Goal: Task Accomplishment & Management: Manage account settings

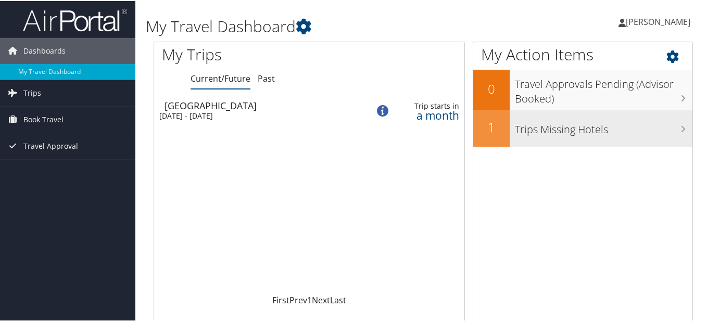
click at [559, 134] on h3 "Trips Missing Hotels" at bounding box center [604, 126] width 178 height 20
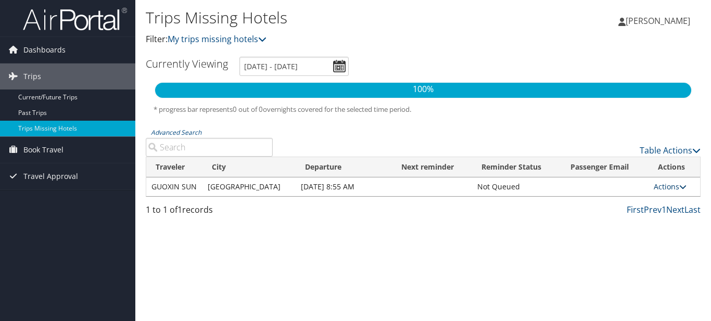
click at [680, 186] on icon at bounding box center [682, 186] width 7 height 7
click at [392, 196] on td at bounding box center [432, 187] width 80 height 19
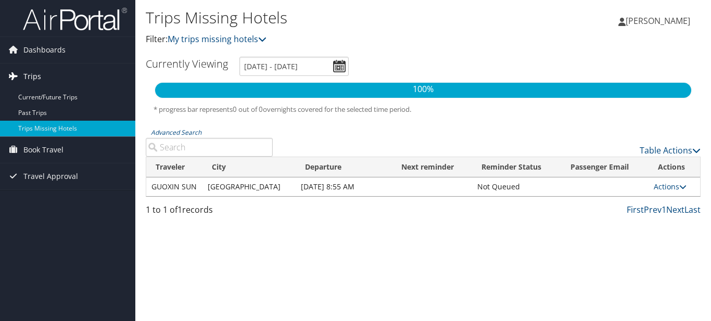
click at [34, 81] on span "Trips" at bounding box center [32, 77] width 18 height 26
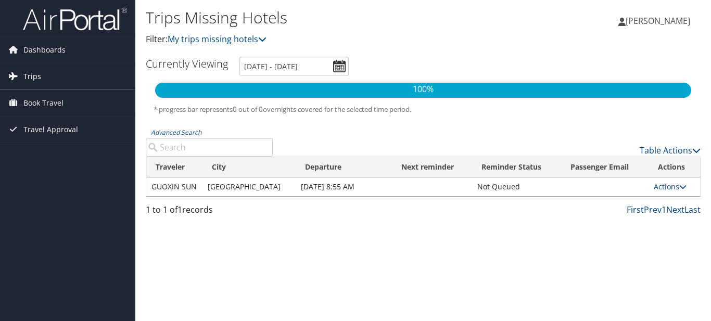
click at [34, 81] on span "Trips" at bounding box center [32, 77] width 18 height 26
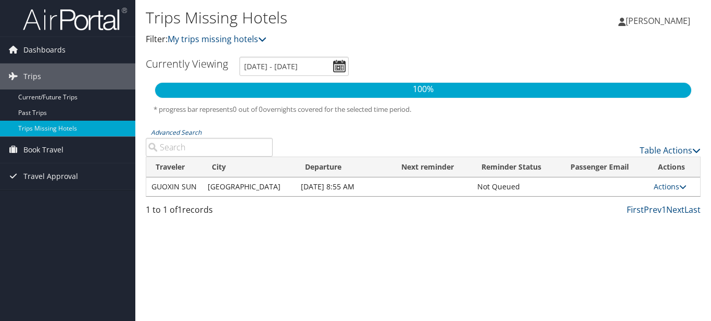
click at [312, 186] on td "Nov 14, 2025 8:55 AM" at bounding box center [344, 187] width 96 height 19
click at [57, 52] on span "Dashboards" at bounding box center [44, 50] width 42 height 26
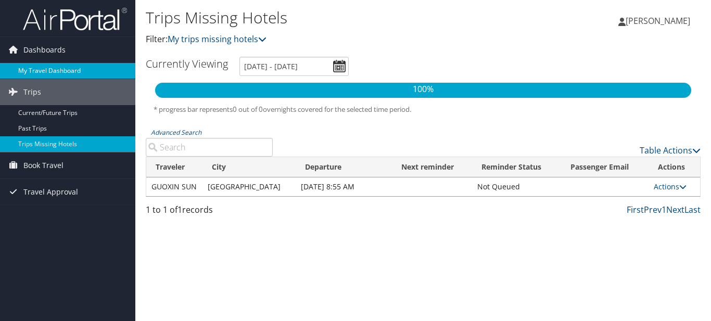
click at [35, 68] on link "My Travel Dashboard" at bounding box center [67, 71] width 135 height 16
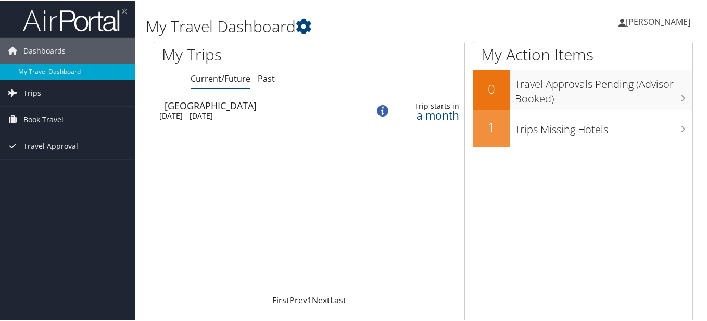
drag, startPoint x: 284, startPoint y: 52, endPoint x: 286, endPoint y: 67, distance: 15.2
click at [284, 56] on h1 "My Trips" at bounding box center [245, 54] width 166 height 22
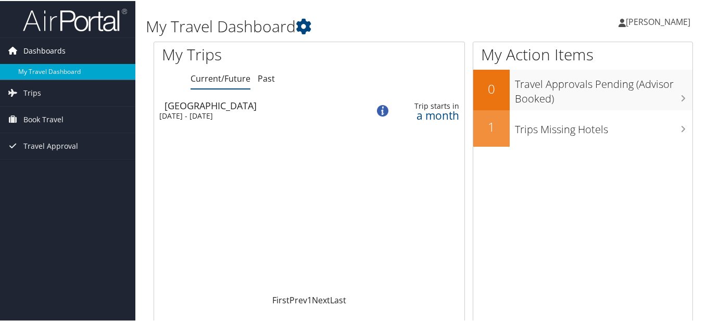
click at [48, 54] on span "Dashboards" at bounding box center [44, 50] width 42 height 26
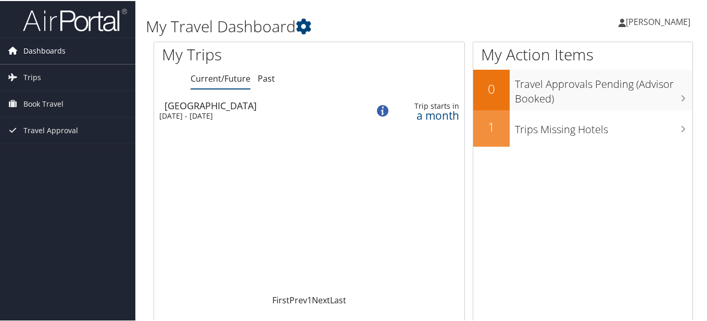
click at [48, 50] on span "Dashboards" at bounding box center [44, 50] width 42 height 26
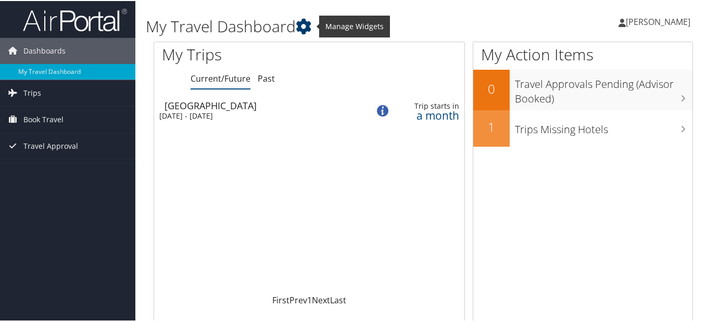
click at [307, 26] on icon at bounding box center [304, 26] width 16 height 16
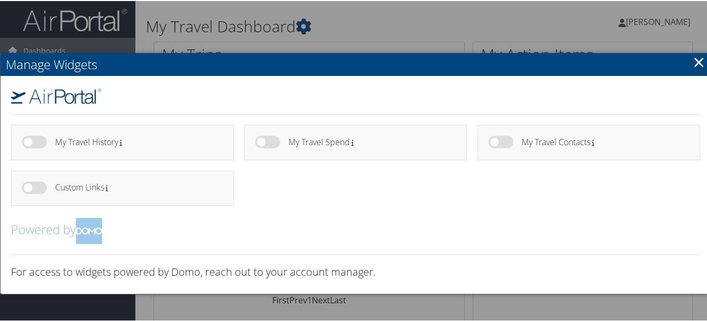
click at [695, 62] on link "×" at bounding box center [699, 60] width 12 height 21
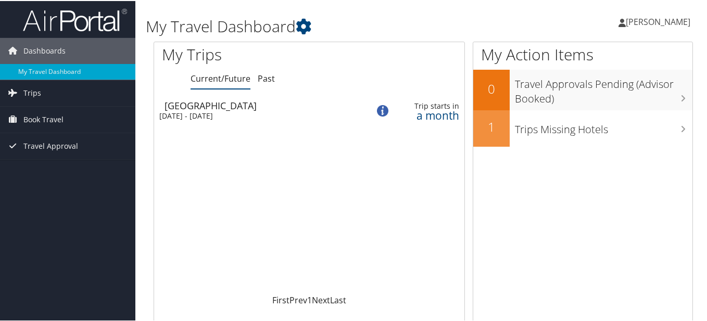
click at [682, 22] on span "[PERSON_NAME]" at bounding box center [658, 20] width 65 height 11
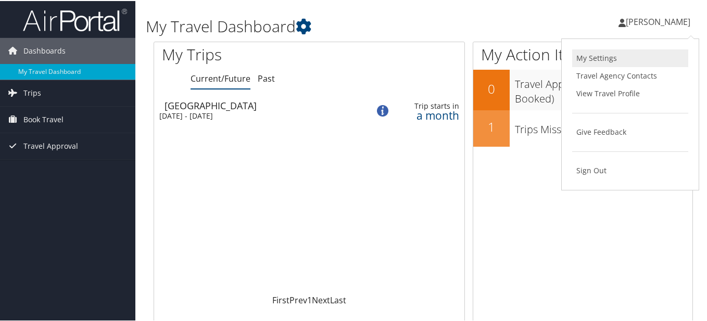
click at [598, 57] on link "My Settings" at bounding box center [630, 57] width 116 height 18
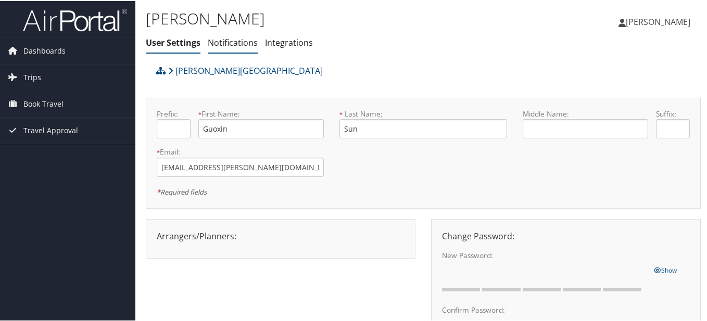
click at [234, 44] on link "Notifications" at bounding box center [233, 41] width 50 height 11
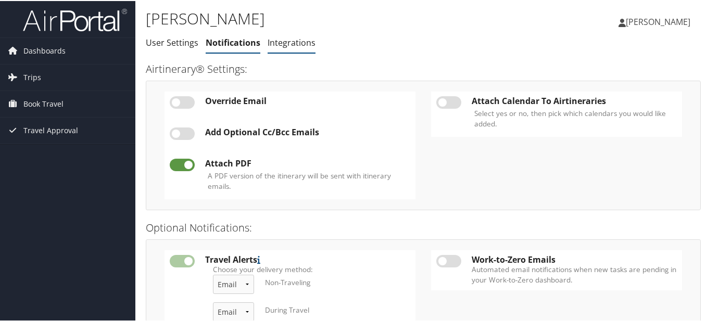
click at [292, 44] on link "Integrations" at bounding box center [292, 41] width 48 height 11
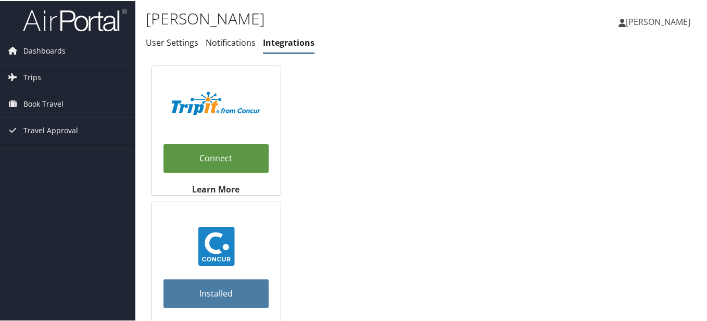
click at [653, 19] on span "[PERSON_NAME]" at bounding box center [658, 20] width 65 height 11
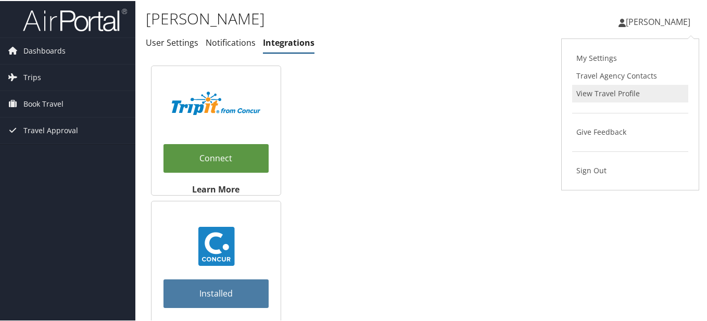
click at [602, 97] on link "View Travel Profile" at bounding box center [630, 93] width 116 height 18
